Goal: Navigation & Orientation: Find specific page/section

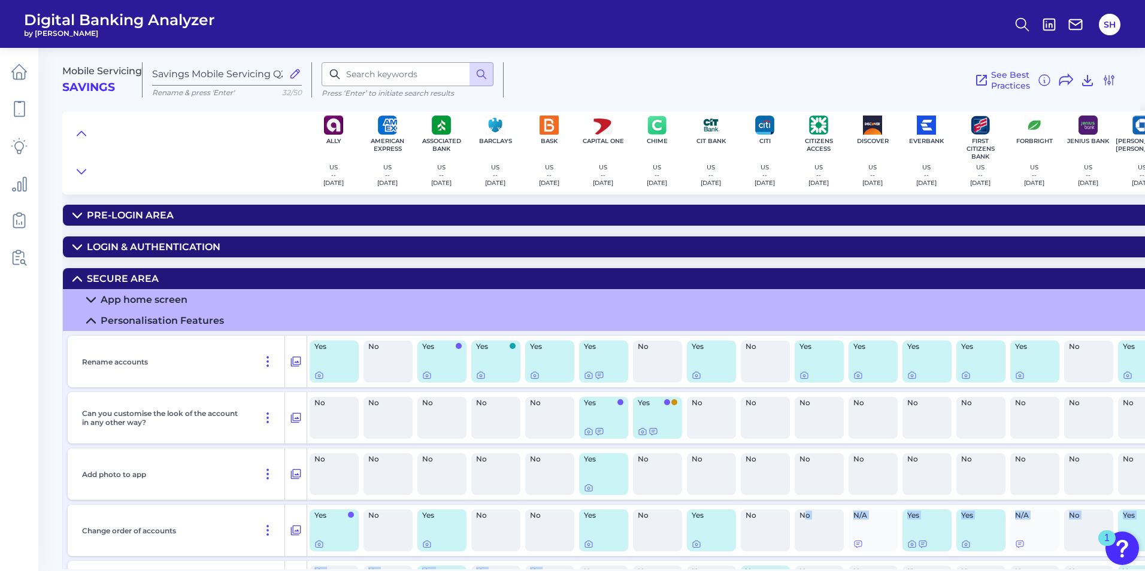
scroll to position [0, 519]
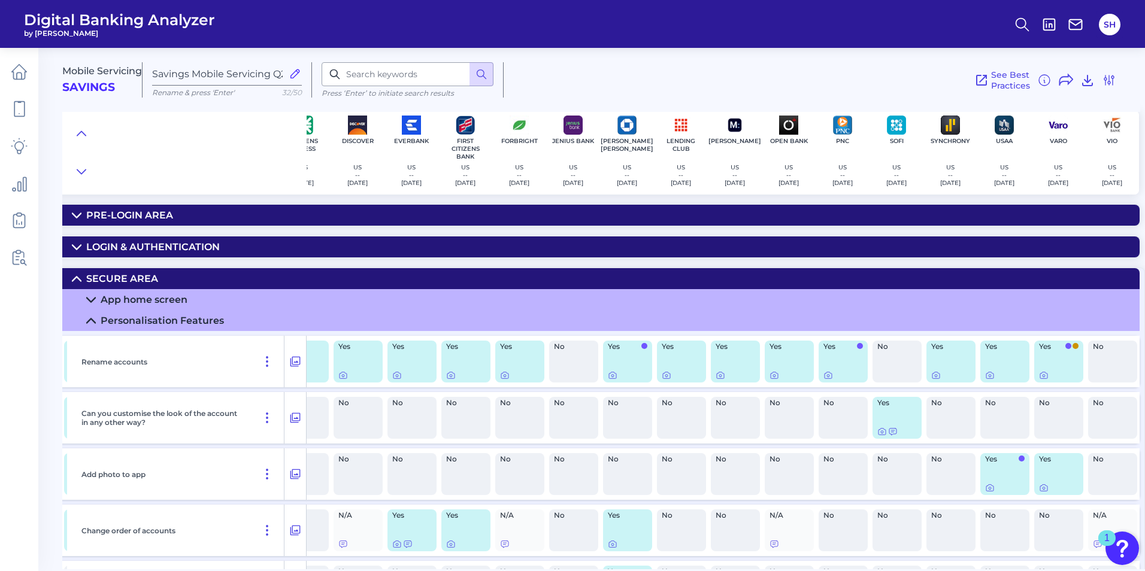
click at [207, 361] on div "Rename accounts" at bounding box center [181, 362] width 208 height 52
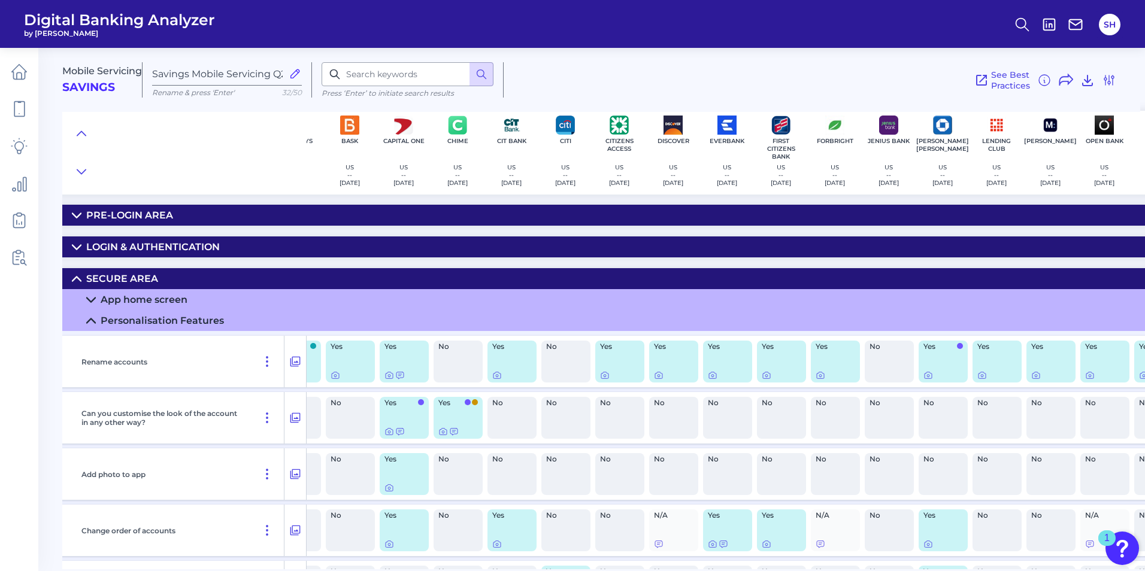
scroll to position [0, 0]
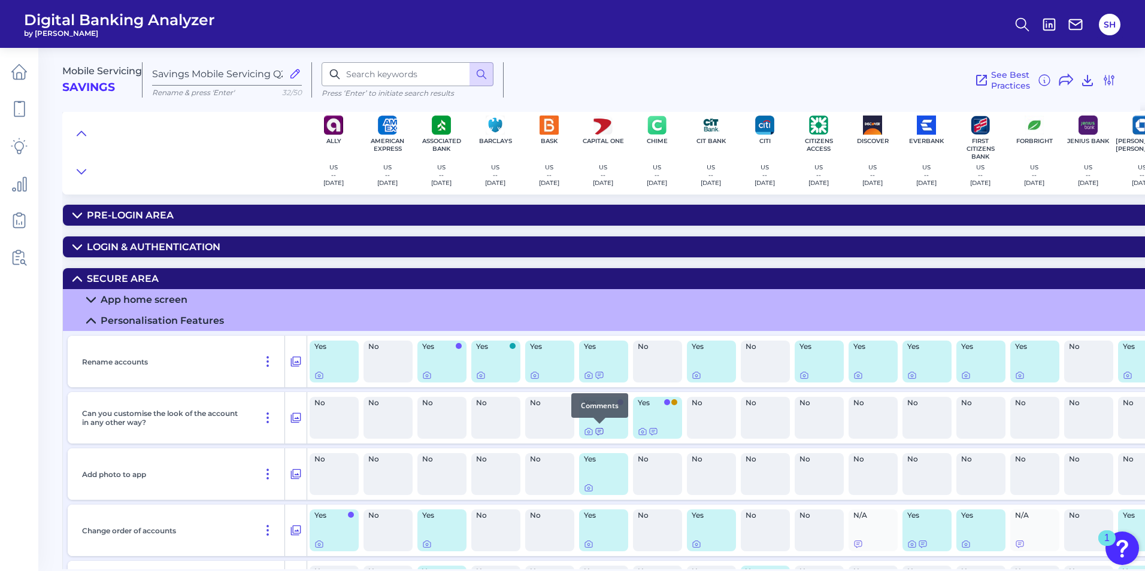
click at [601, 431] on icon at bounding box center [600, 432] width 10 height 10
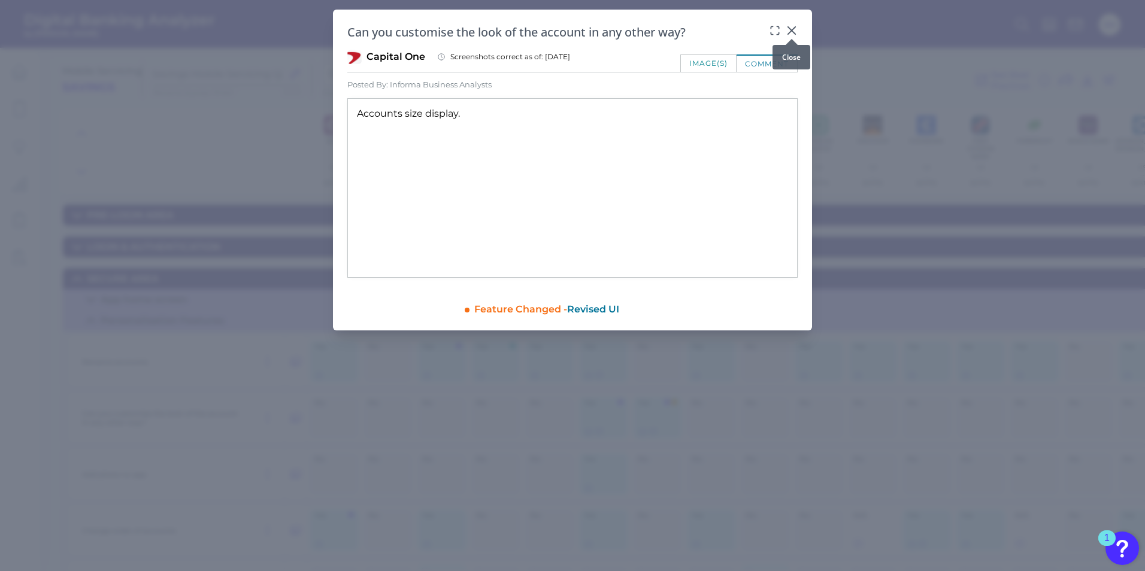
click at [790, 33] on div at bounding box center [792, 39] width 12 height 12
click at [795, 29] on icon at bounding box center [792, 31] width 12 height 12
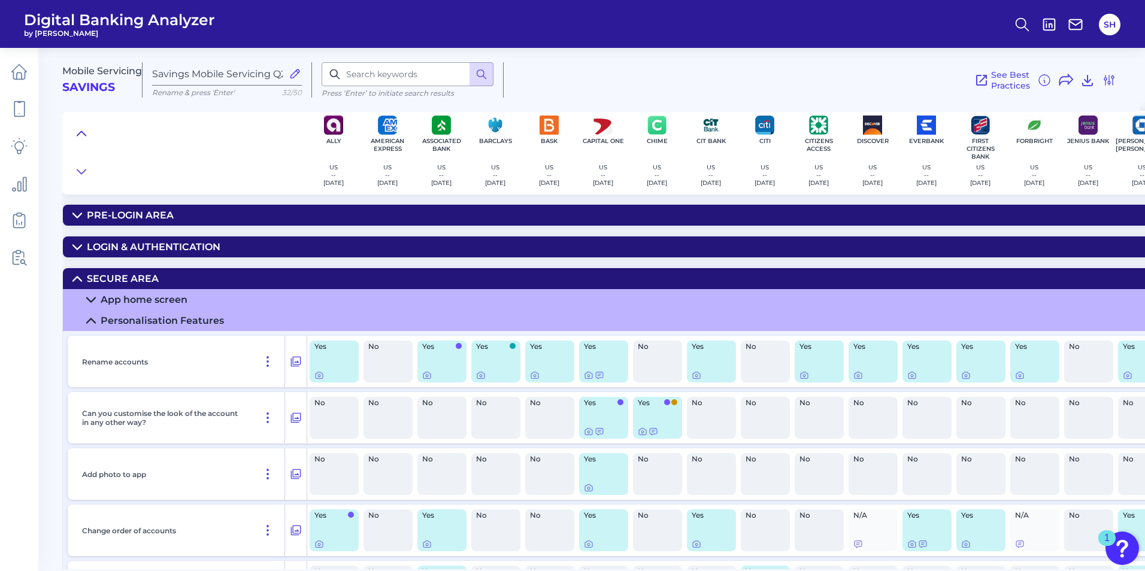
click at [83, 132] on icon at bounding box center [82, 134] width 10 height 12
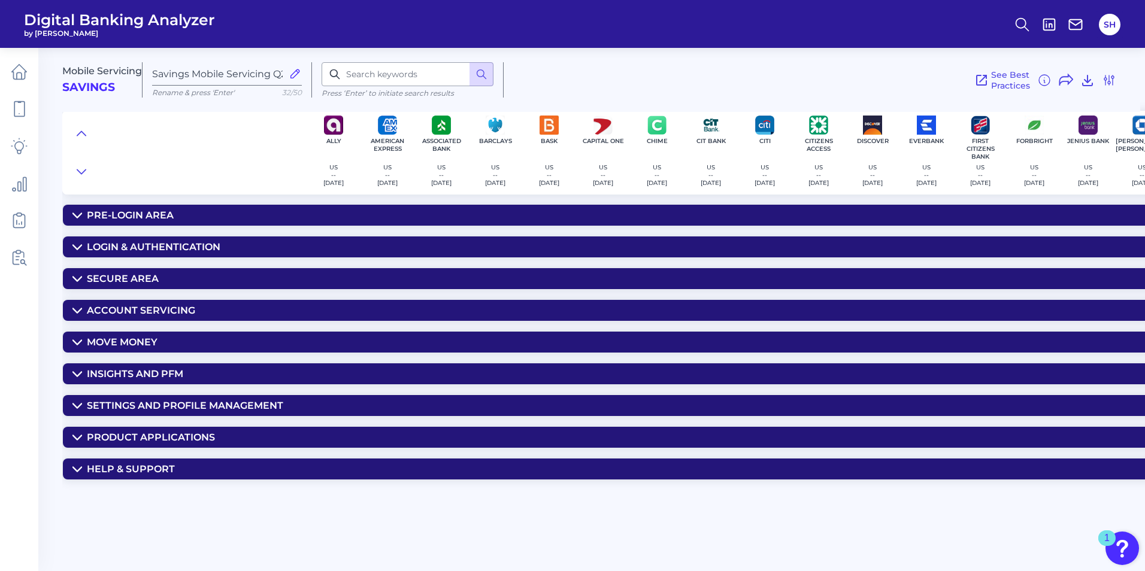
click at [153, 468] on div "Help & Support" at bounding box center [131, 469] width 88 height 11
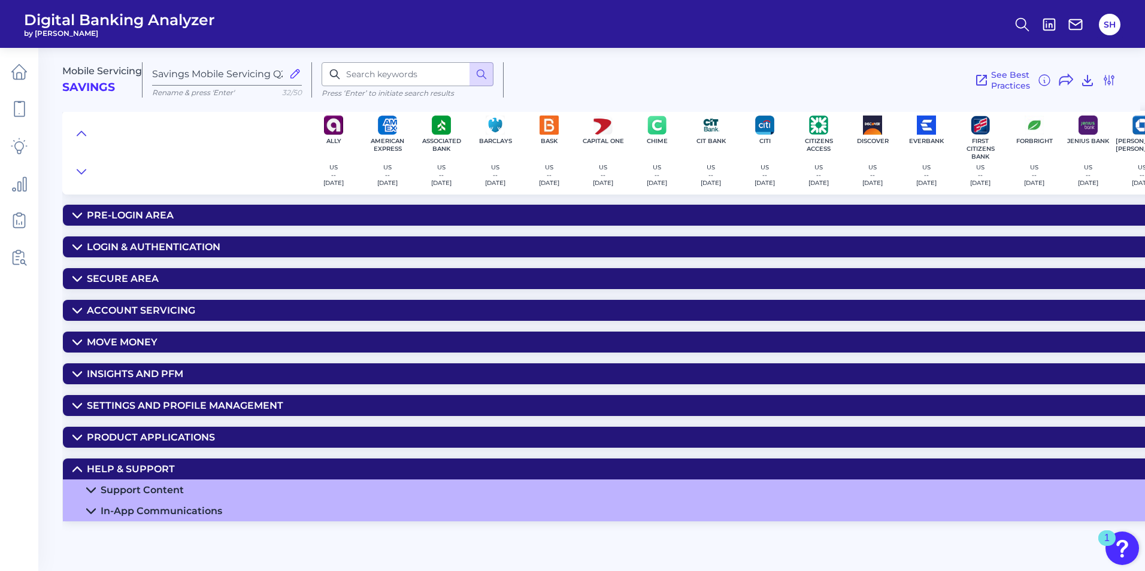
click at [156, 489] on div "Support Content" at bounding box center [142, 490] width 83 height 11
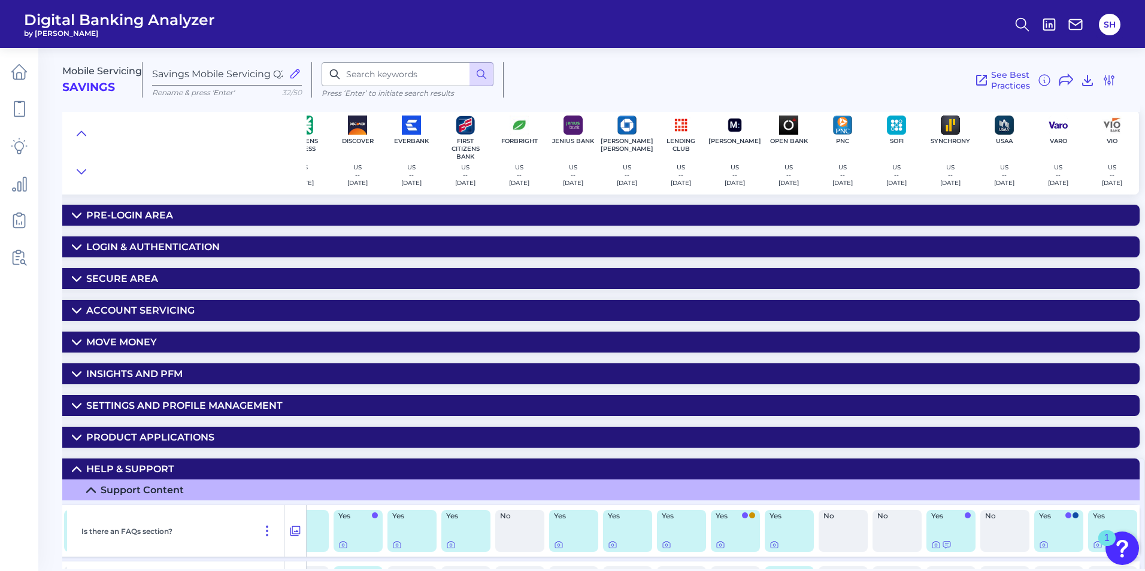
scroll to position [0, 519]
click at [1109, 23] on button "SH" at bounding box center [1110, 25] width 22 height 22
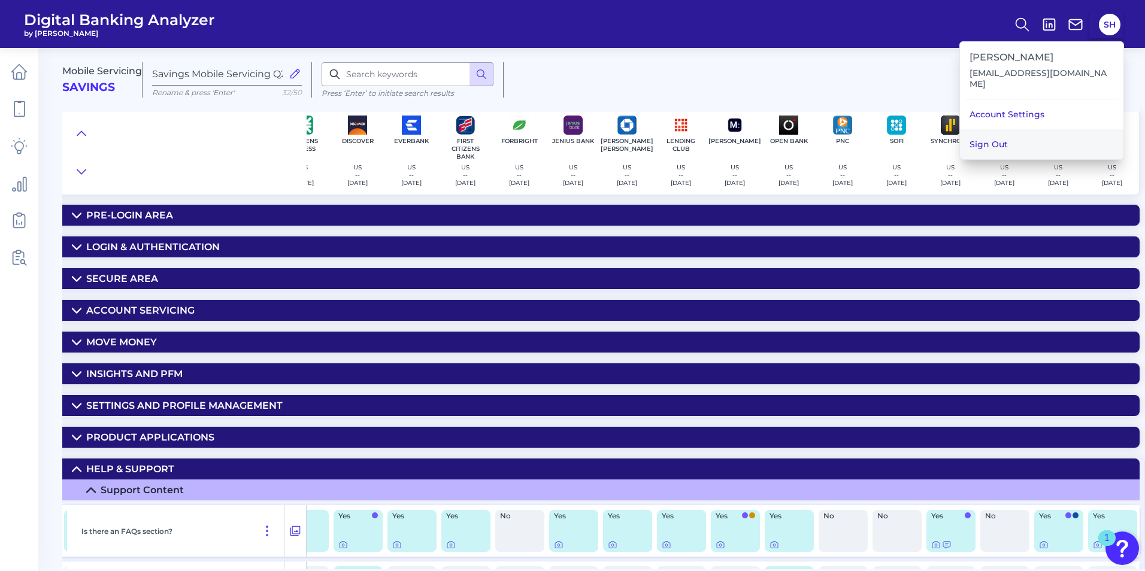
click at [1003, 134] on button "Sign Out" at bounding box center [1042, 144] width 164 height 30
